Goal: Task Accomplishment & Management: Complete application form

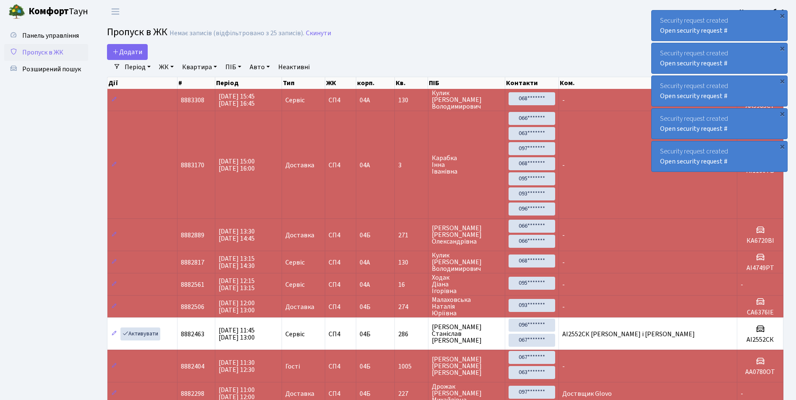
select select "25"
click at [126, 54] on span "Додати" at bounding box center [127, 51] width 30 height 9
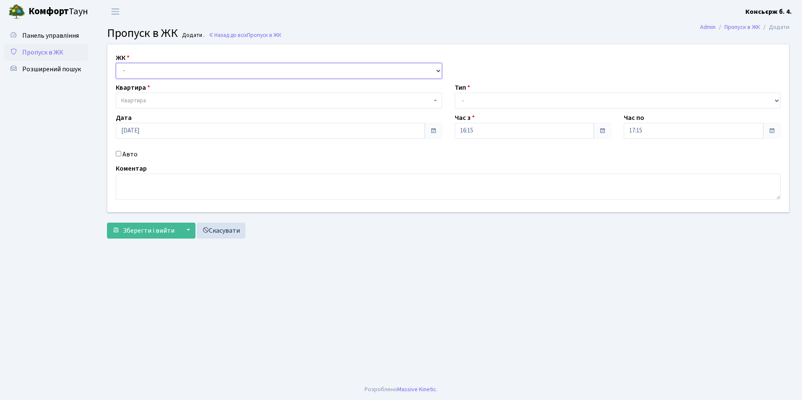
click at [135, 71] on select "- [STREET_ADDRESS]" at bounding box center [279, 71] width 326 height 16
click at [146, 106] on span "Квартира" at bounding box center [279, 101] width 326 height 16
click at [133, 75] on select "- СП4, Столичне шосе, 5" at bounding box center [279, 71] width 326 height 16
select select "325"
click at [116, 63] on select "- СП4, Столичне шосе, 5" at bounding box center [279, 71] width 326 height 16
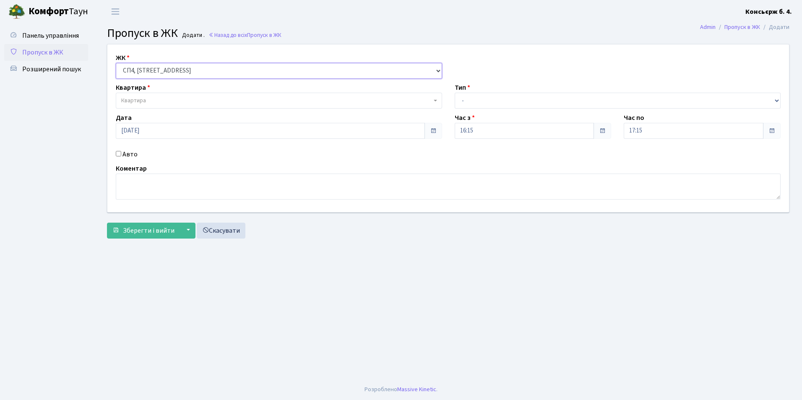
select select
click at [140, 107] on span "Квартира" at bounding box center [279, 101] width 326 height 16
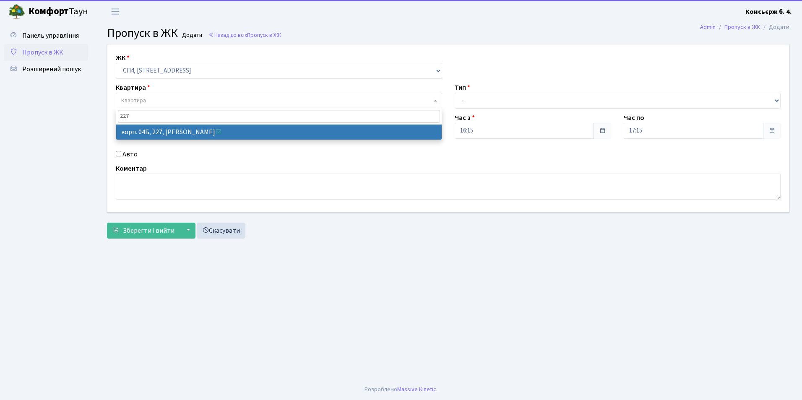
type input "227"
select select "21255"
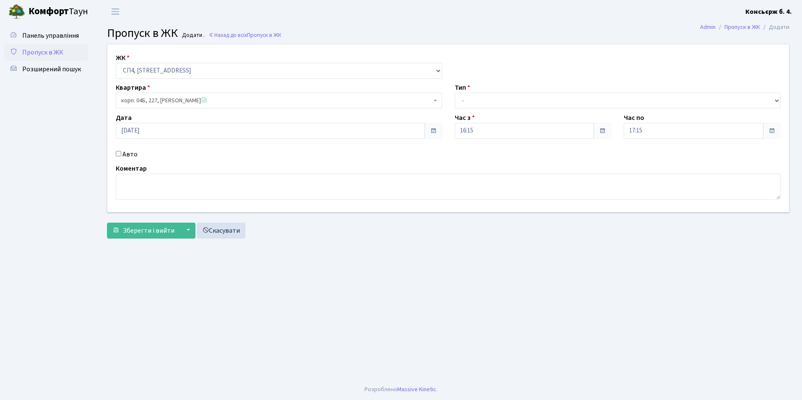
click at [117, 154] on input "Авто" at bounding box center [118, 153] width 5 height 5
checkbox input "true"
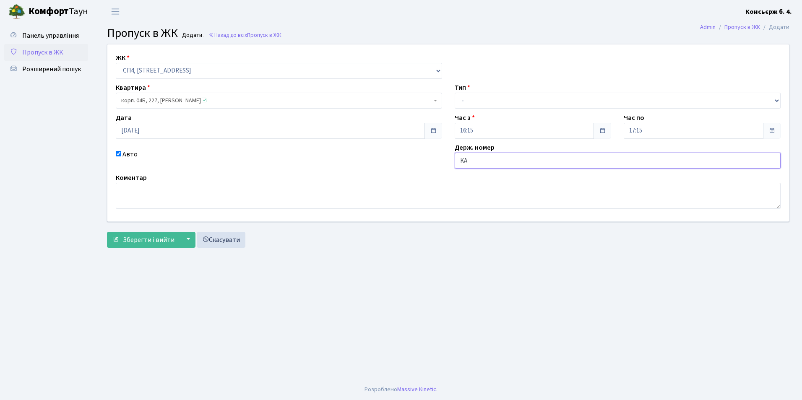
type input "К"
type input "КА0281ІТ"
drag, startPoint x: 458, startPoint y: 99, endPoint x: 458, endPoint y: 109, distance: 10.1
click at [458, 99] on select "- Доставка Таксі Гості Сервіс" at bounding box center [618, 101] width 326 height 16
select select "2"
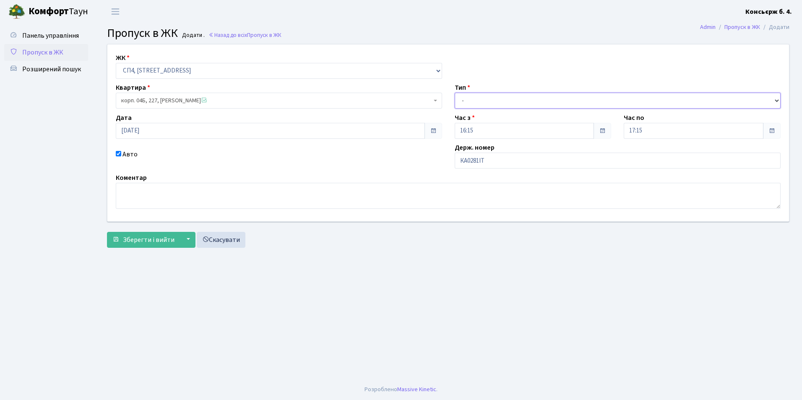
click at [455, 93] on select "- Доставка Таксі Гості Сервіс" at bounding box center [618, 101] width 326 height 16
click at [147, 243] on span "Зберегти і вийти" at bounding box center [149, 239] width 52 height 9
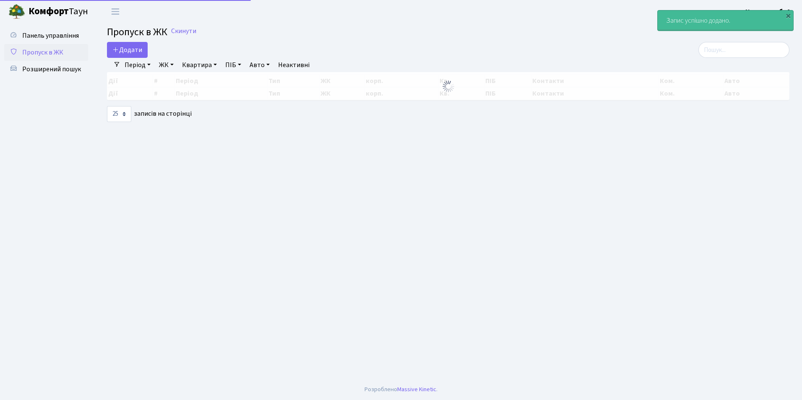
select select "25"
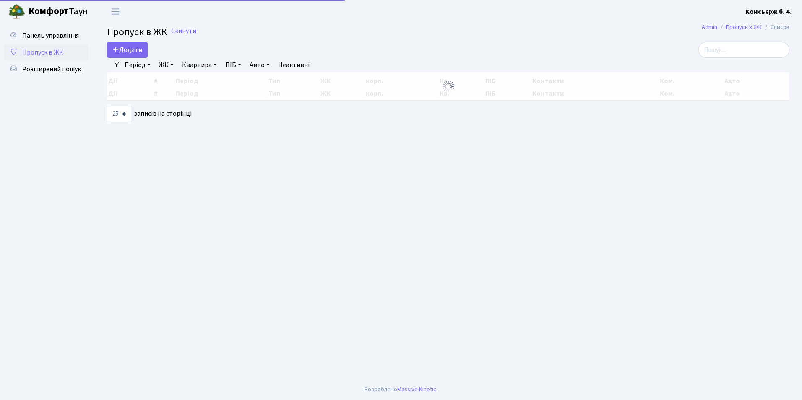
select select "25"
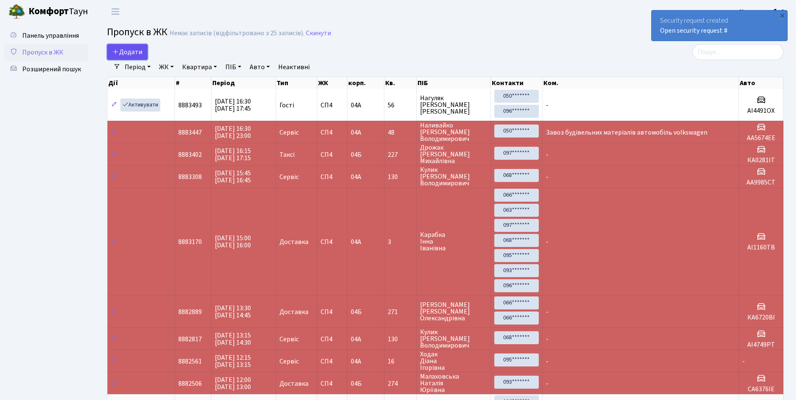
click at [121, 52] on span "Додати" at bounding box center [127, 51] width 30 height 9
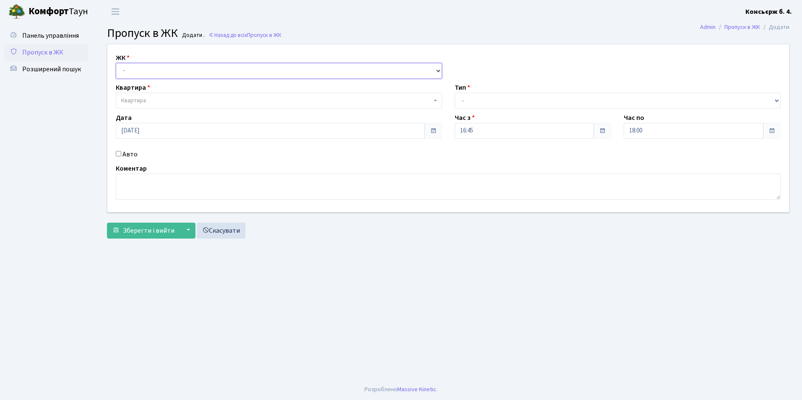
click at [159, 75] on select "- СП4, Столичне шосе, 5" at bounding box center [279, 71] width 326 height 16
select select "325"
click at [116, 63] on select "- СП4, Столичне шосе, 5" at bounding box center [279, 71] width 326 height 16
select select
click at [162, 98] on span "Квартира" at bounding box center [276, 100] width 310 height 8
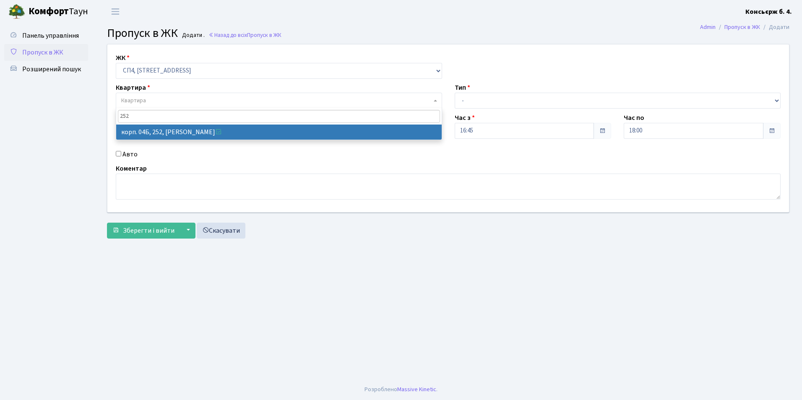
type input "252"
select select "21280"
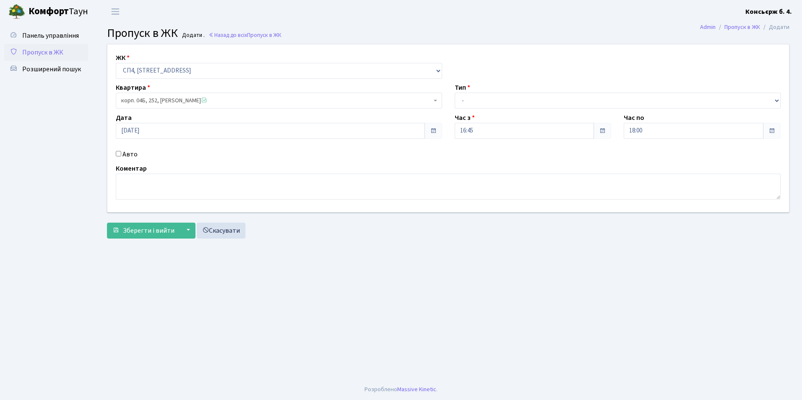
click at [118, 154] on input "Авто" at bounding box center [118, 153] width 5 height 5
checkbox input "true"
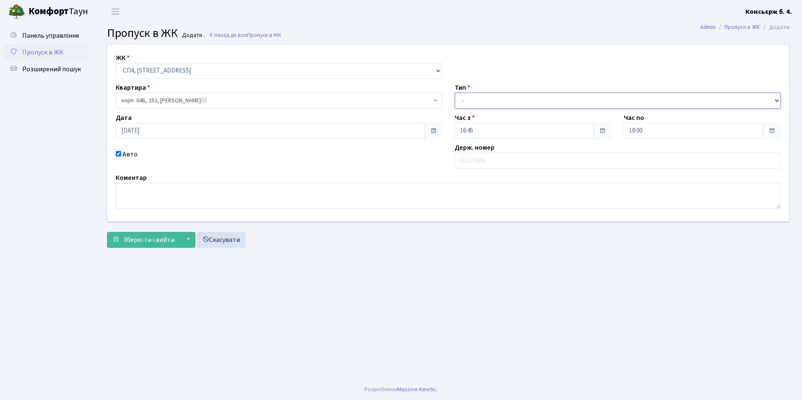
click at [461, 97] on select "- Доставка Таксі Гості Сервіс" at bounding box center [618, 101] width 326 height 16
select select "1"
click at [455, 93] on select "- Доставка Таксі Гості Сервіс" at bounding box center [618, 101] width 326 height 16
click at [479, 163] on input "text" at bounding box center [618, 161] width 326 height 16
type input "К"
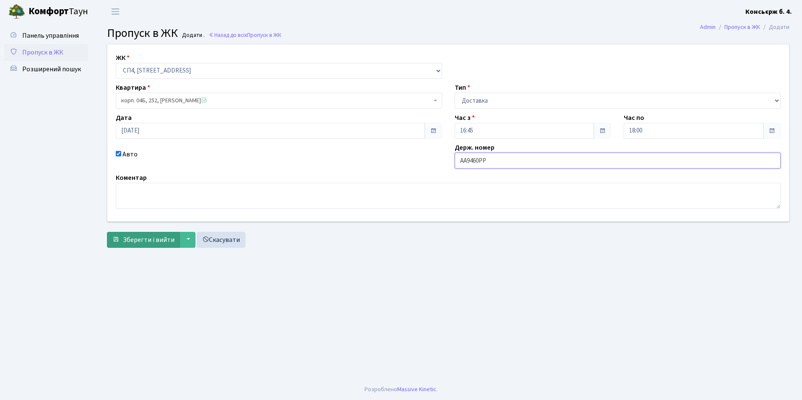
type input "АА9460РР"
click at [146, 246] on button "Зберегти і вийти" at bounding box center [143, 240] width 73 height 16
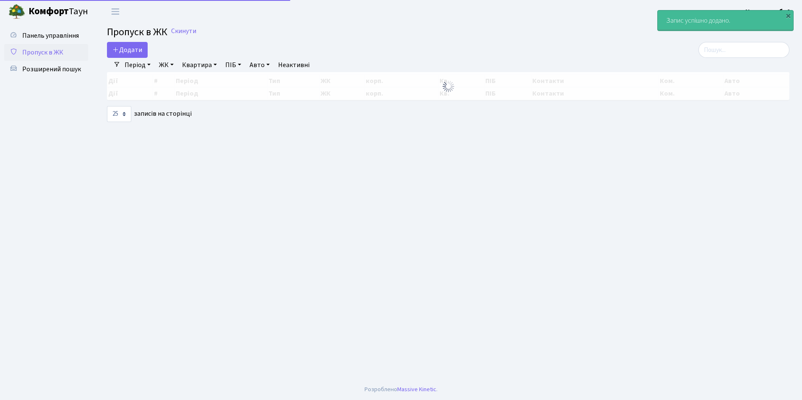
select select "25"
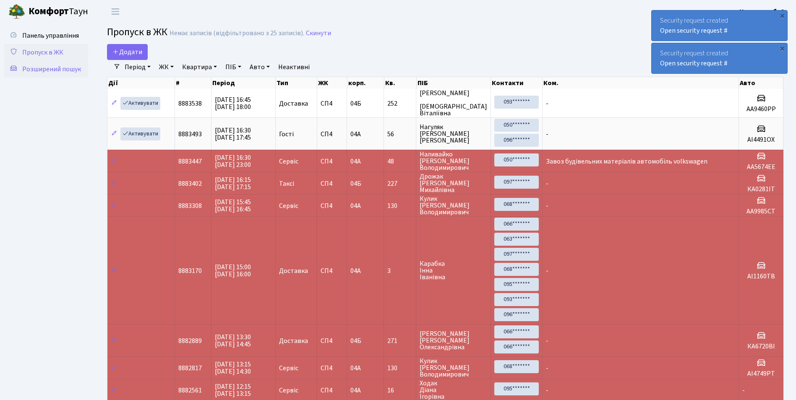
click at [88, 74] on link "Розширений пошук" at bounding box center [46, 69] width 84 height 17
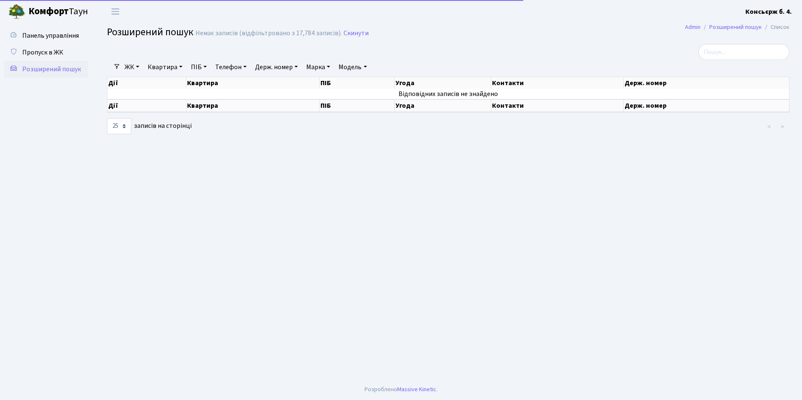
select select "25"
click at [261, 68] on link "Держ. номер" at bounding box center [276, 67] width 49 height 14
type input "4299"
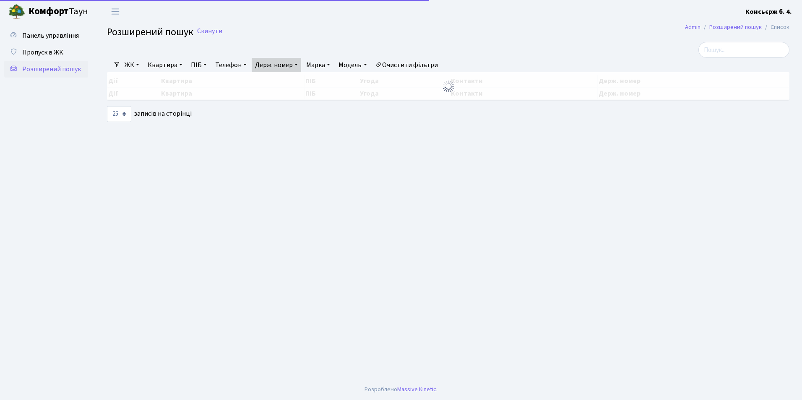
select select "25"
